Goal: Find specific page/section

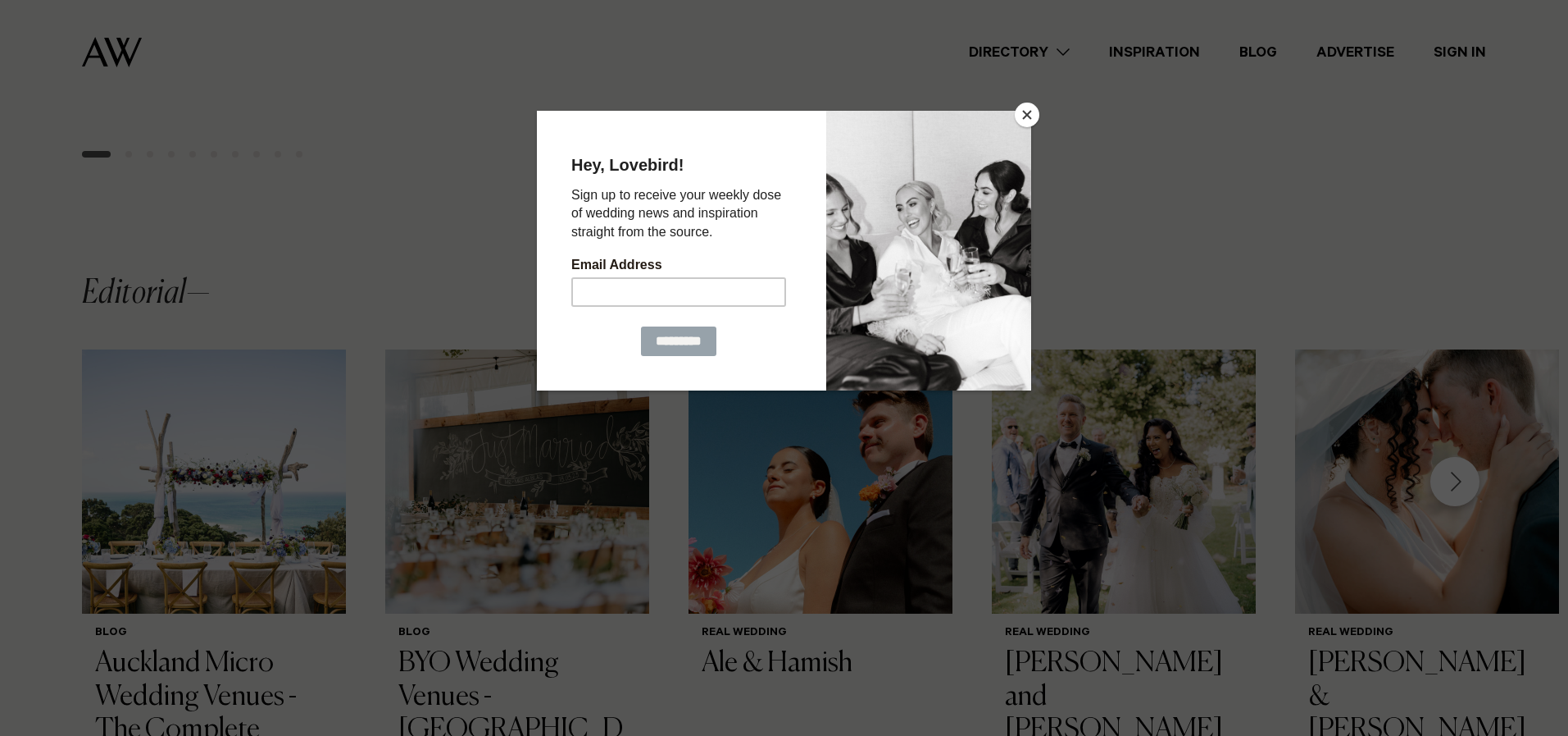
scroll to position [1064, 0]
click at [1029, 115] on button "Close" at bounding box center [1026, 114] width 25 height 25
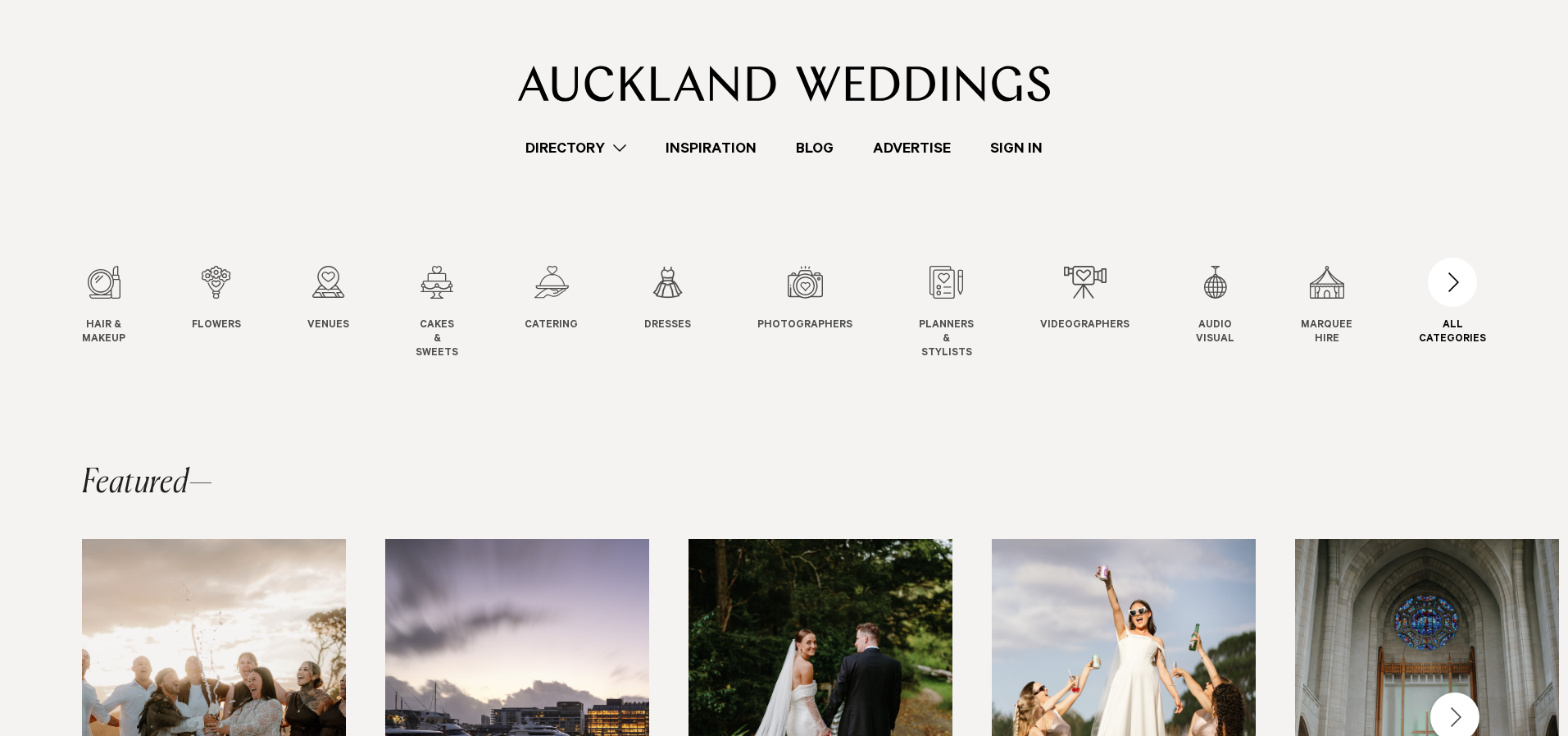
scroll to position [0, 0]
click at [1462, 286] on div "button" at bounding box center [1453, 282] width 49 height 49
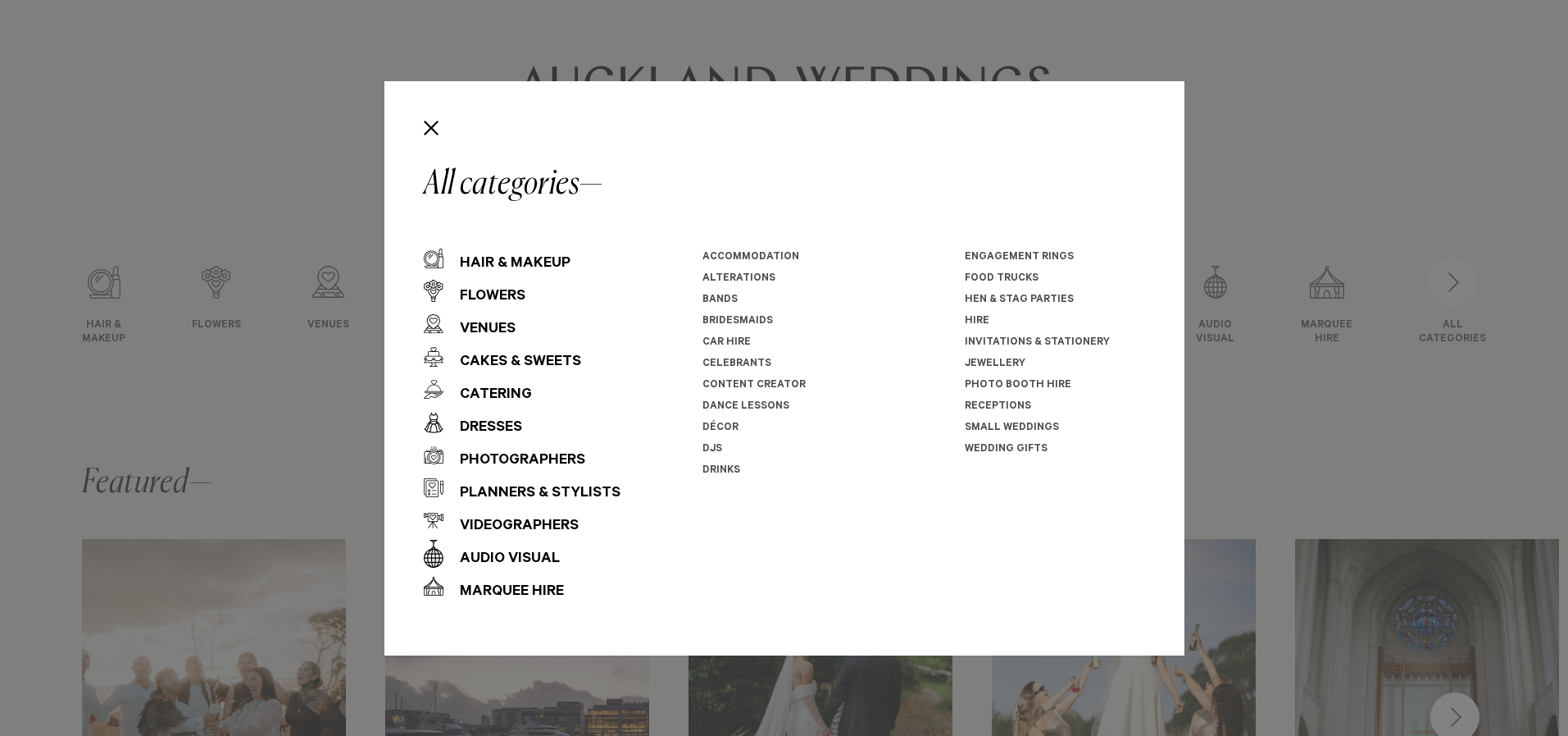
click at [1033, 340] on link "Invitations & Stationery" at bounding box center [1037, 343] width 145 height 12
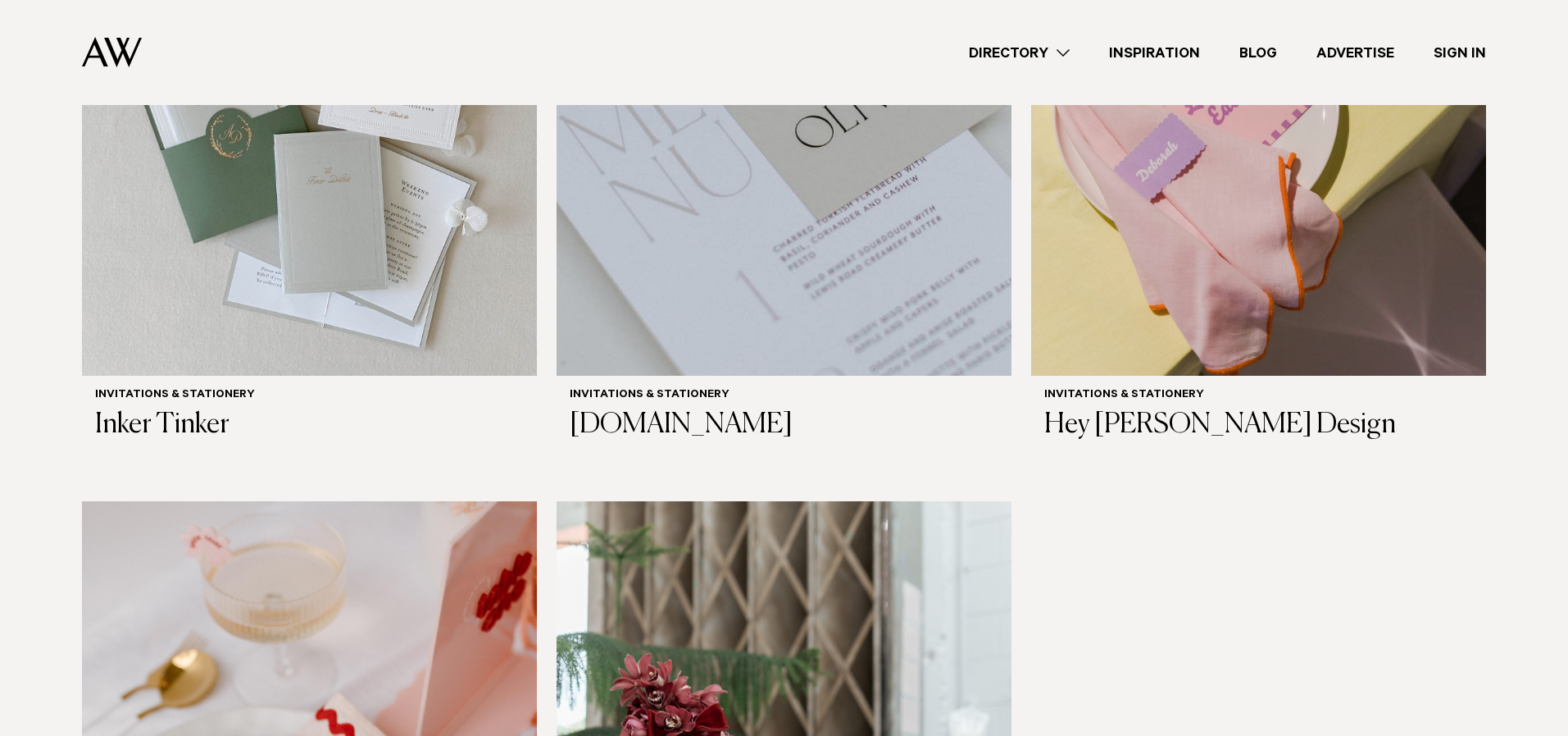
scroll to position [813, 0]
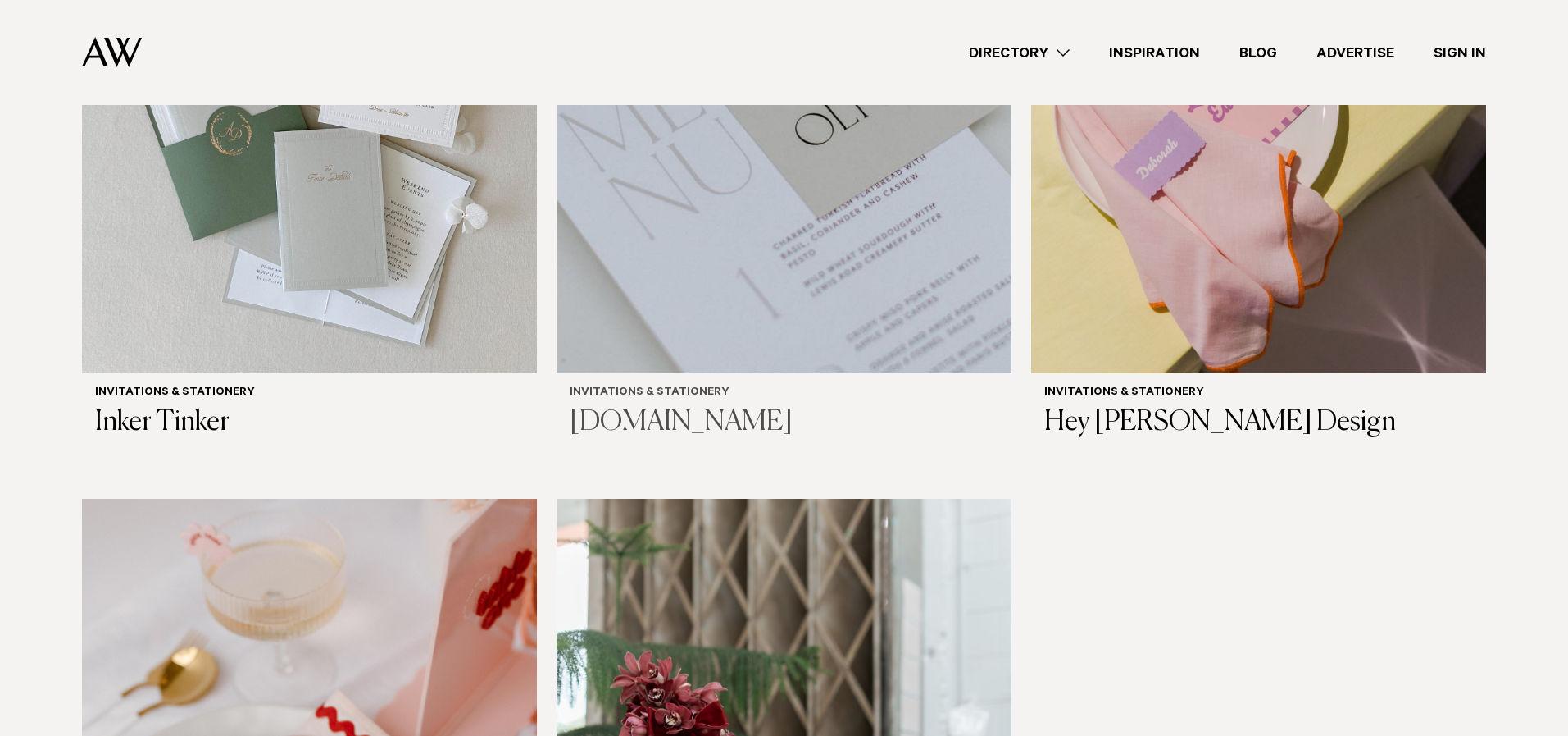
click at [615, 406] on h3 "[DOMAIN_NAME]" at bounding box center [783, 423] width 428 height 33
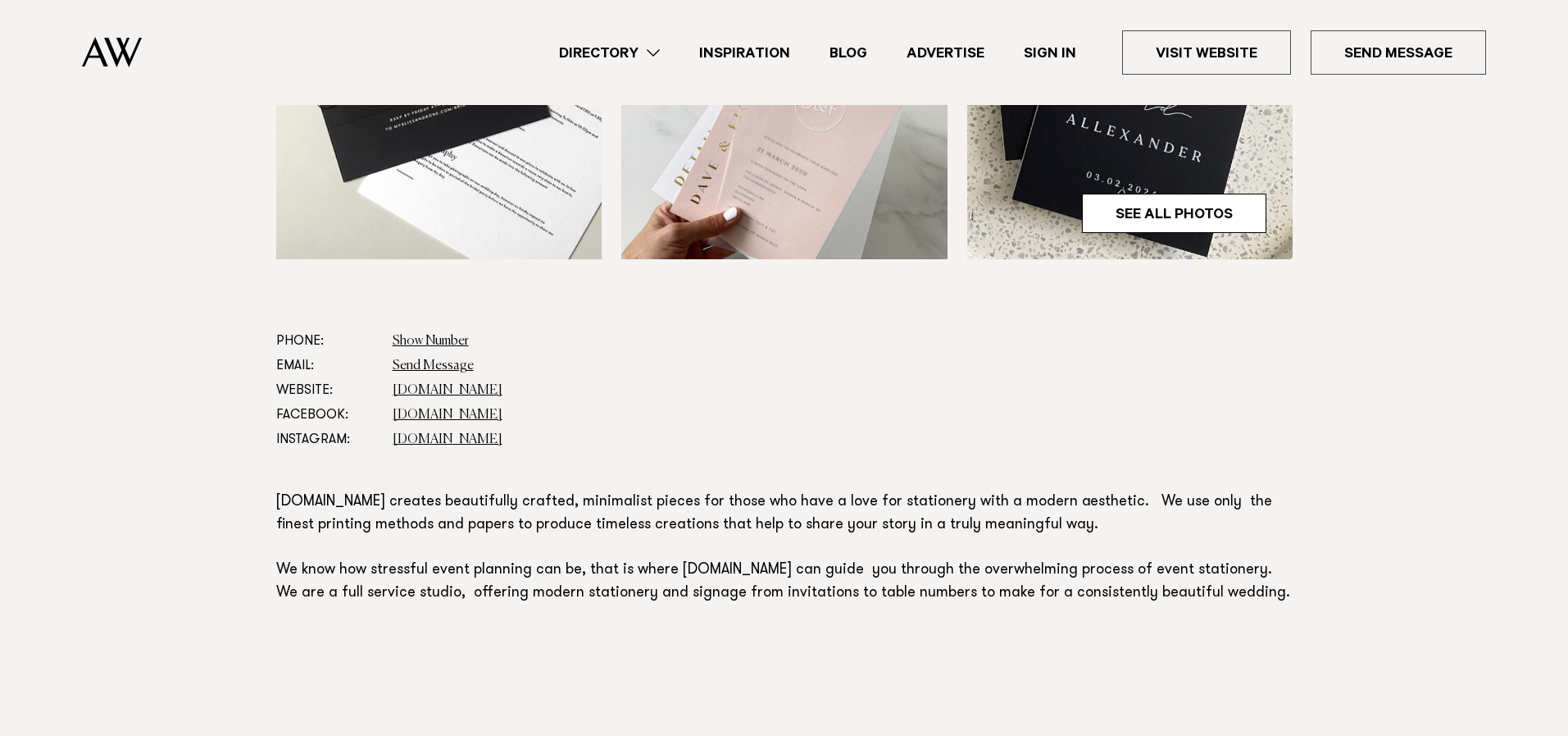
scroll to position [692, 0]
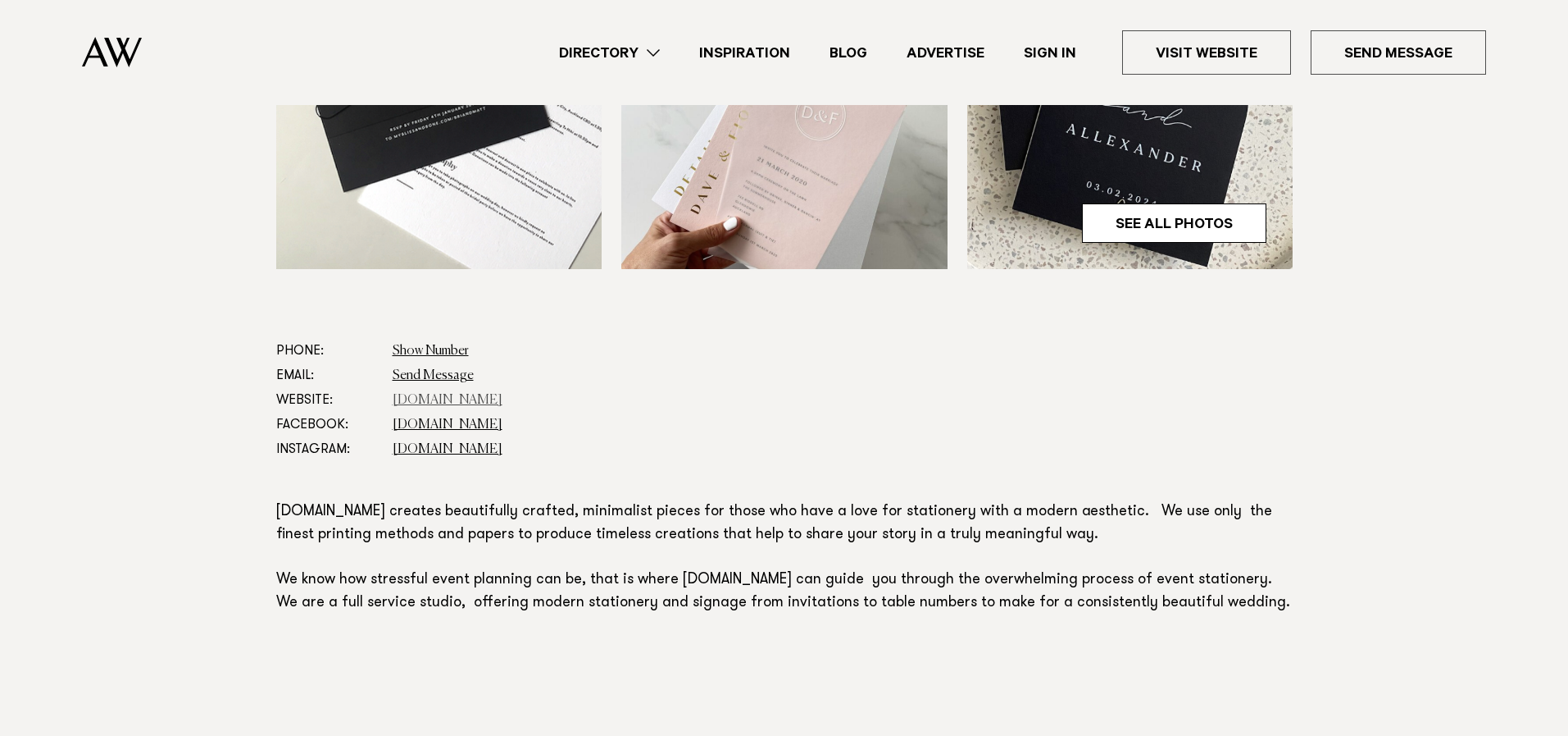
click at [437, 400] on link "[DOMAIN_NAME]" at bounding box center [448, 400] width 110 height 13
click at [418, 450] on link "[DOMAIN_NAME]" at bounding box center [448, 448] width 110 height 13
